Goal: Browse casually

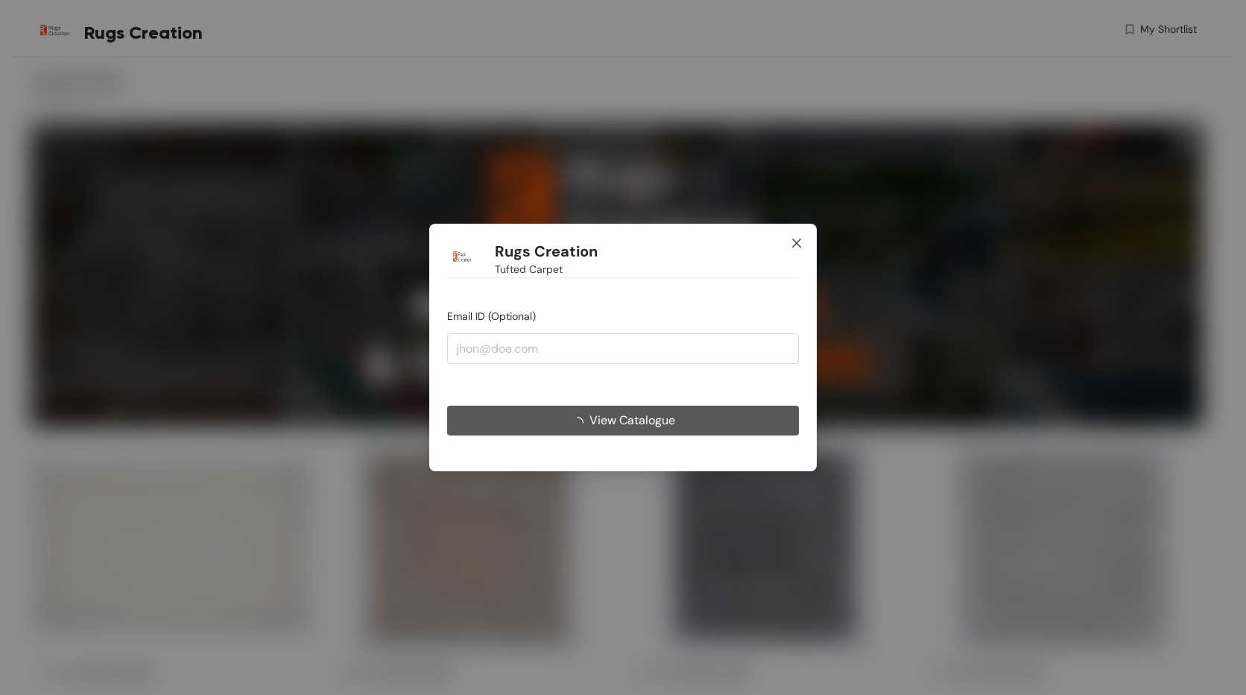
click at [797, 243] on icon "close" at bounding box center [796, 243] width 9 height 9
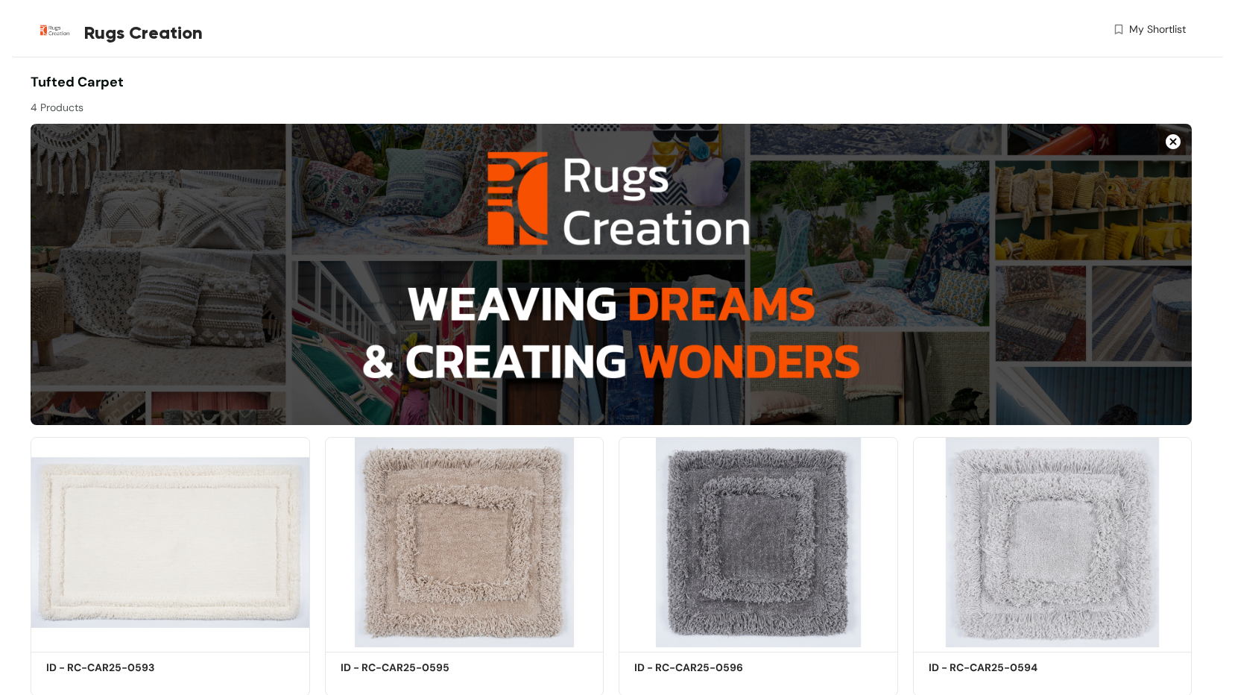
scroll to position [49, 0]
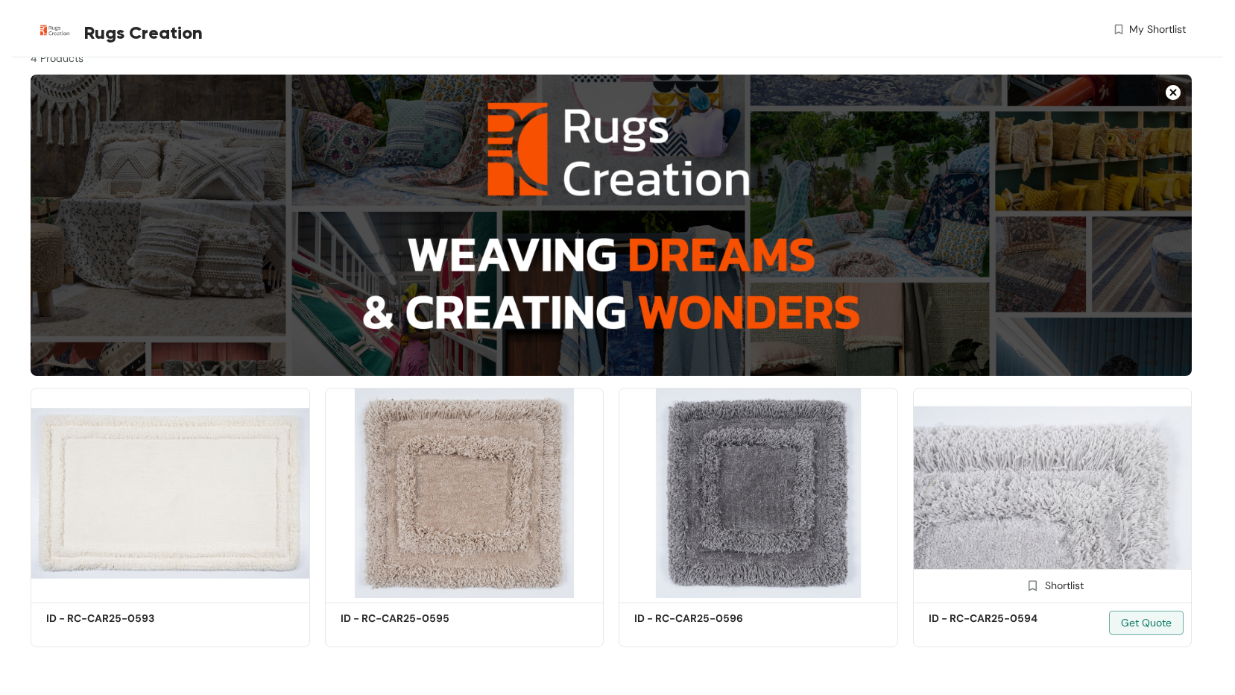
drag, startPoint x: 1018, startPoint y: 473, endPoint x: 1015, endPoint y: 493, distance: 20.3
click at [1015, 493] on img at bounding box center [1053, 493] width 280 height 211
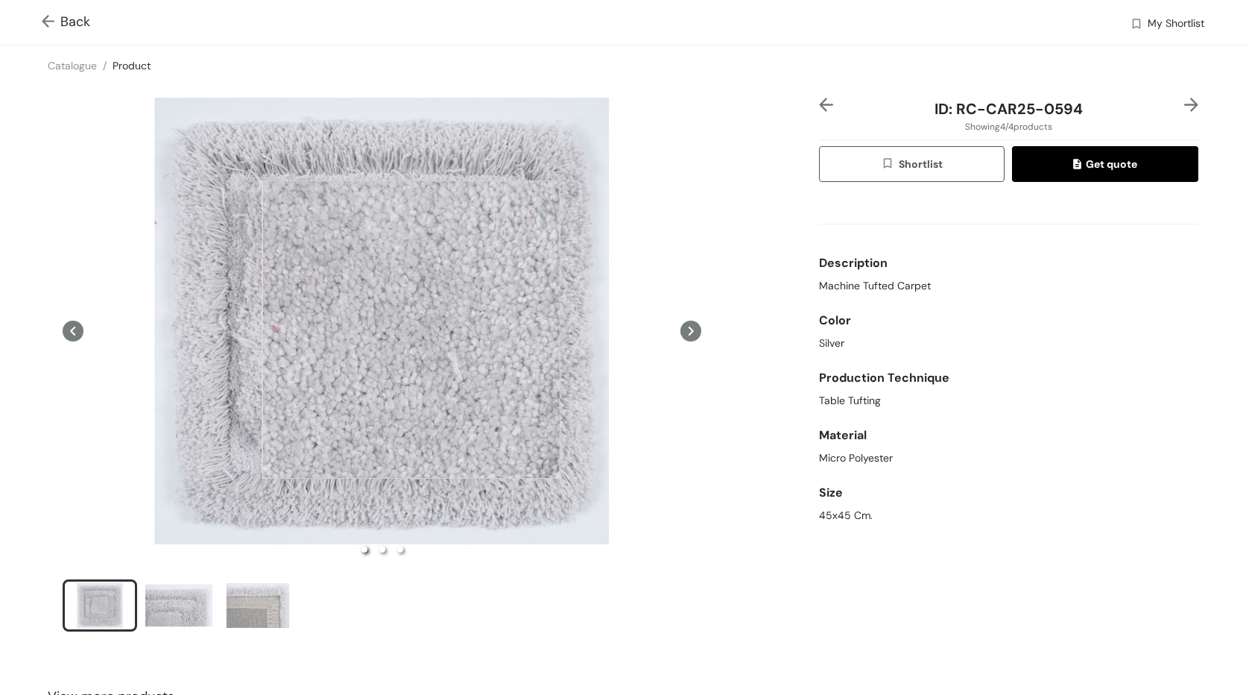
click at [405, 327] on div at bounding box center [411, 329] width 298 height 298
click at [405, 327] on div at bounding box center [405, 327] width 298 height 298
